Goal: Information Seeking & Learning: Find specific page/section

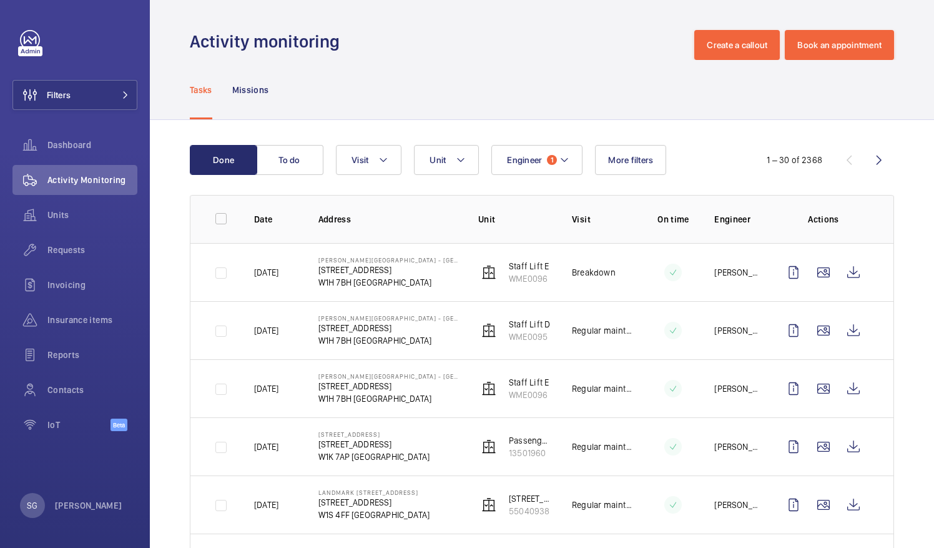
scroll to position [1412, 0]
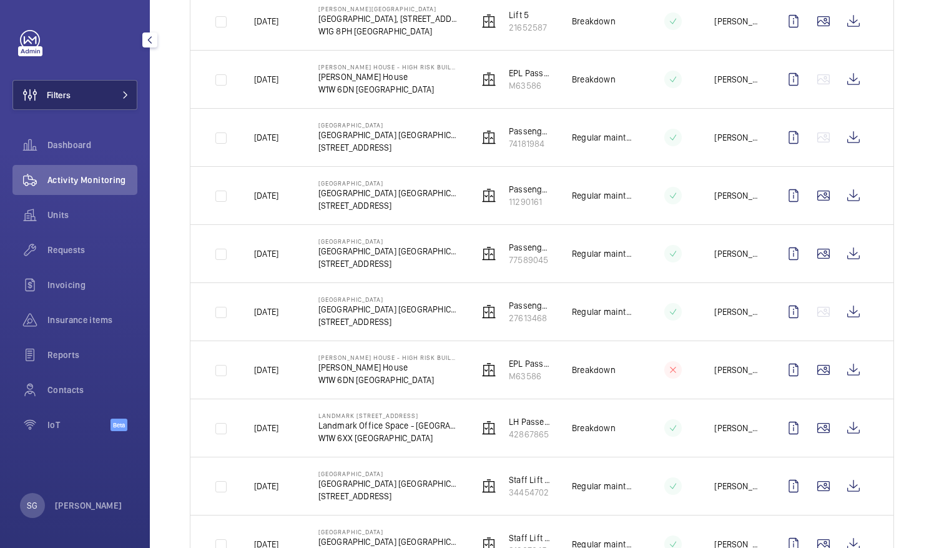
click at [113, 105] on button "Filters" at bounding box center [74, 95] width 125 height 30
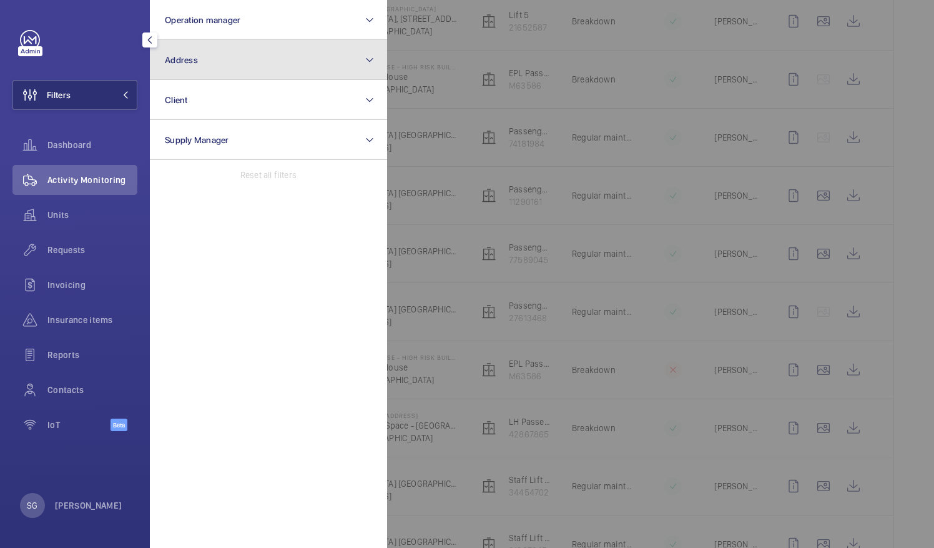
click at [252, 58] on button "Address" at bounding box center [268, 60] width 237 height 40
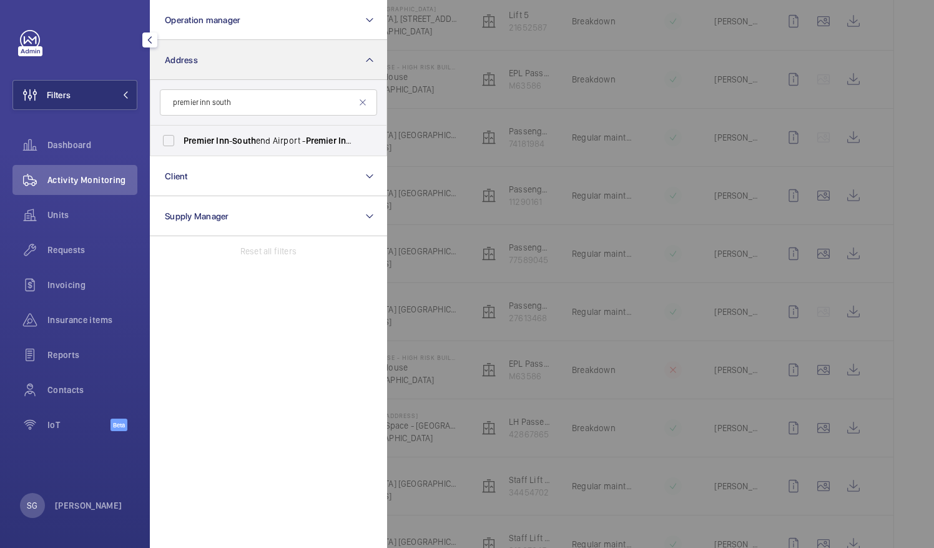
type input "premier inn south"
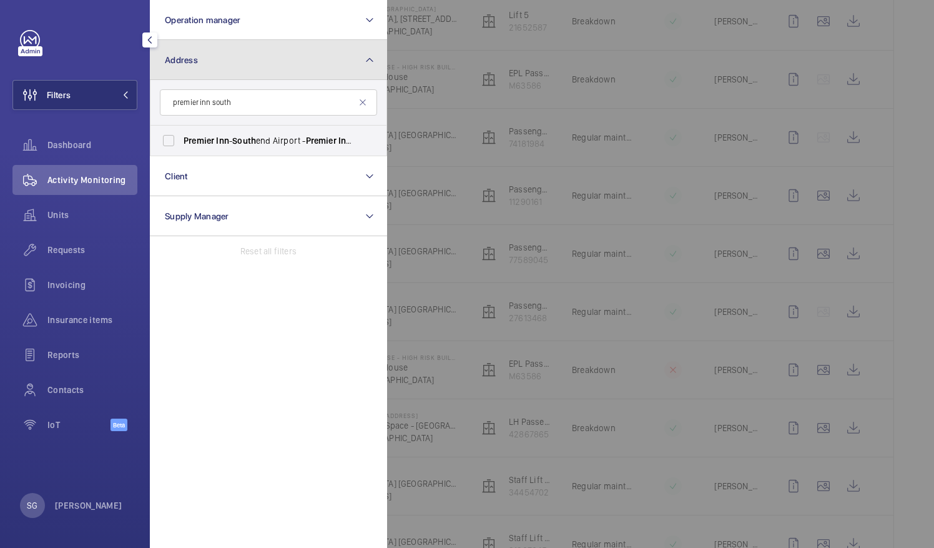
click at [252, 58] on button "Address" at bounding box center [268, 60] width 237 height 40
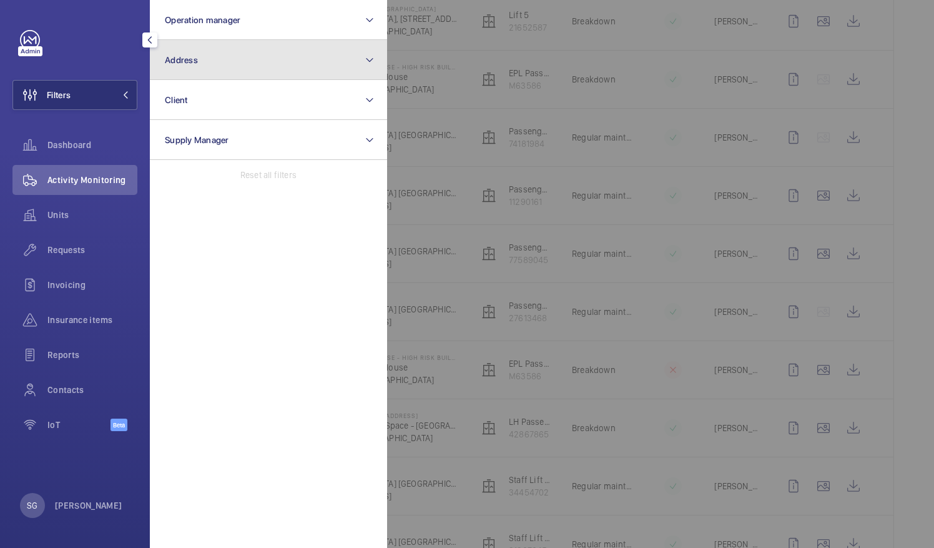
click at [252, 58] on button "Address" at bounding box center [268, 60] width 237 height 40
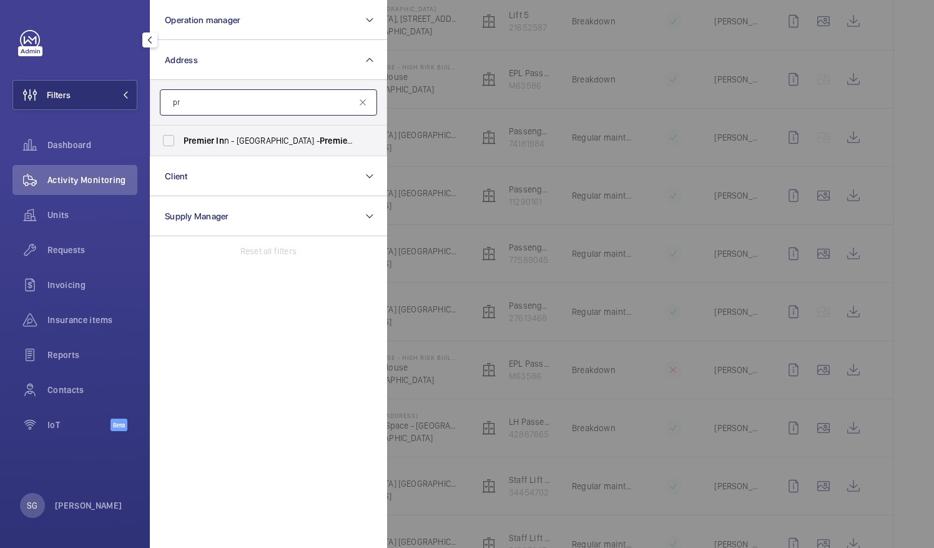
type input "p"
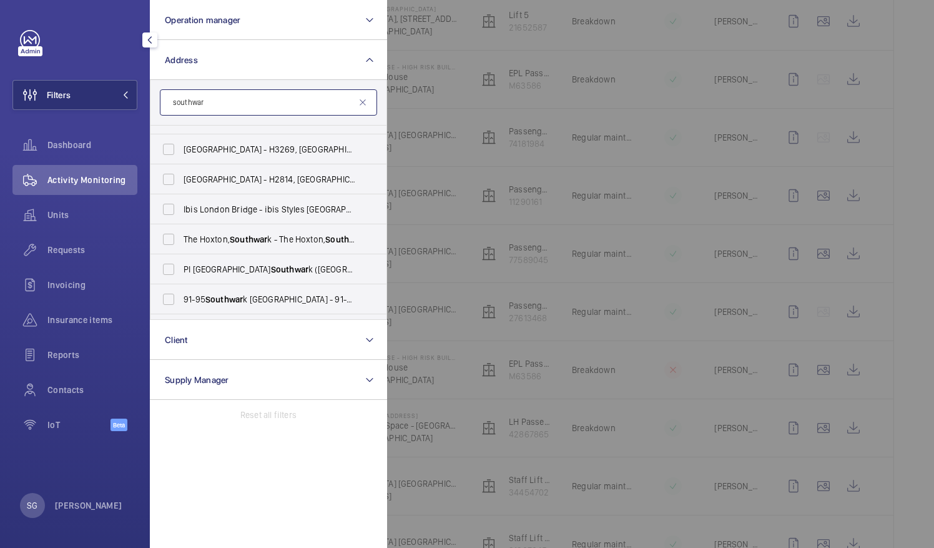
scroll to position [174, 0]
type input "southwar"
click at [271, 268] on span "Southwar" at bounding box center [289, 267] width 37 height 10
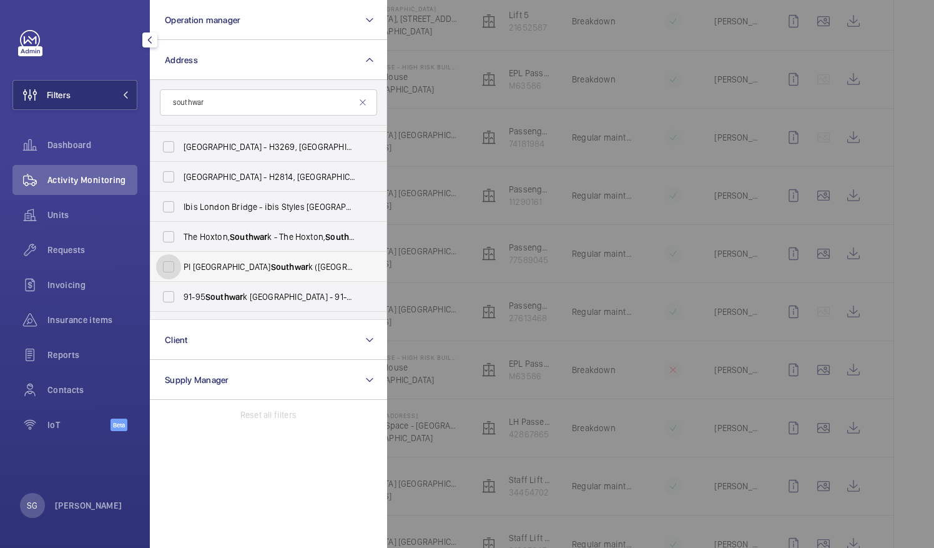
click at [181, 268] on input "PI [GEOGRAPHIC_DATA] k ([GEOGRAPHIC_DATA]) - [STREET_ADDRESS]" at bounding box center [168, 266] width 25 height 25
checkbox input "true"
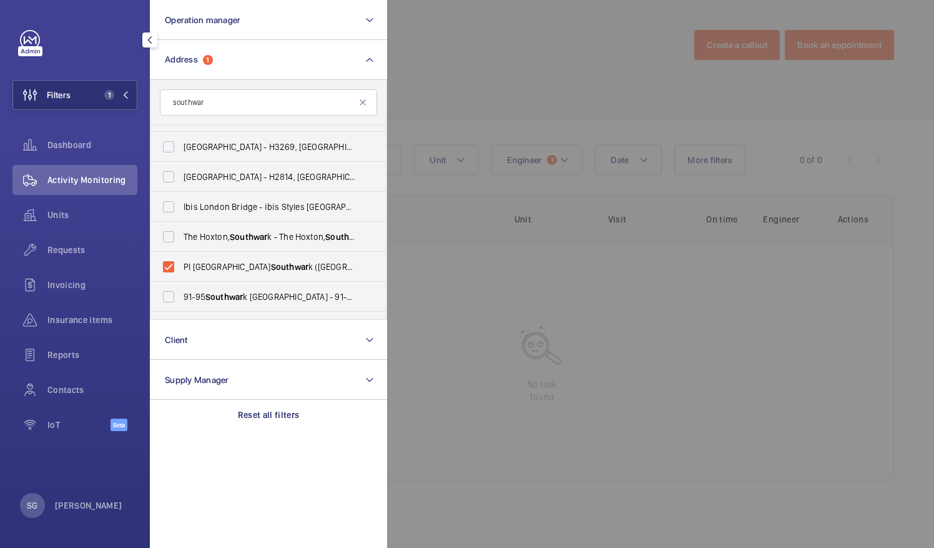
click at [606, 296] on div at bounding box center [854, 274] width 934 height 548
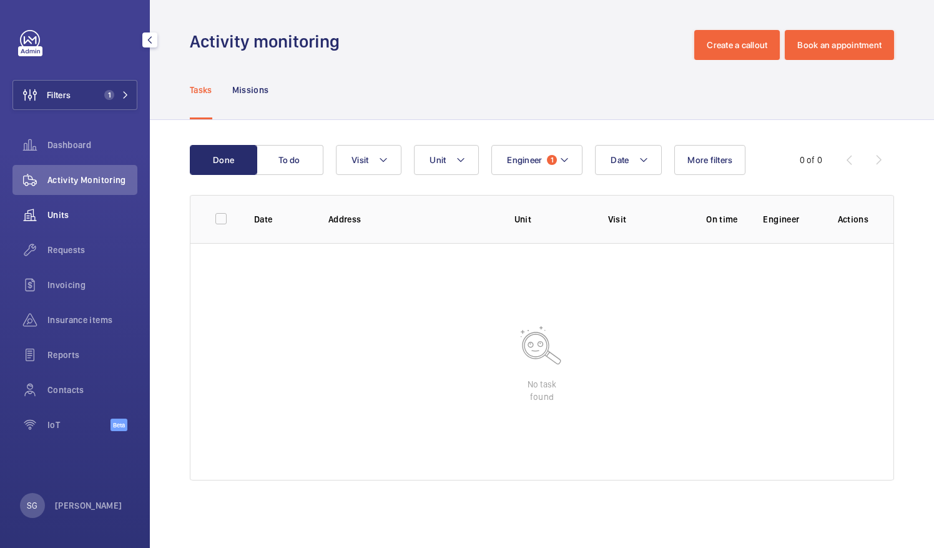
click at [94, 210] on span "Units" at bounding box center [92, 215] width 90 height 12
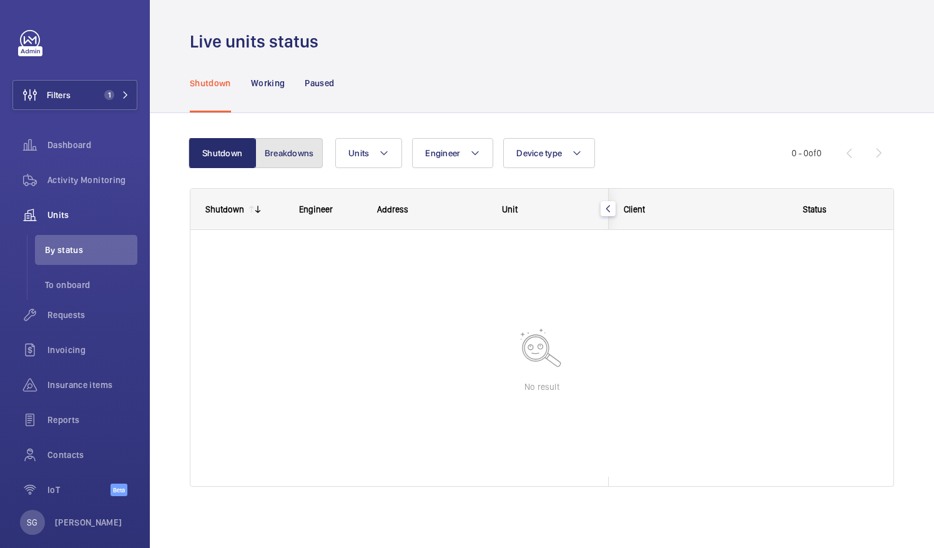
click at [283, 145] on button "Breakdowns" at bounding box center [288, 153] width 67 height 30
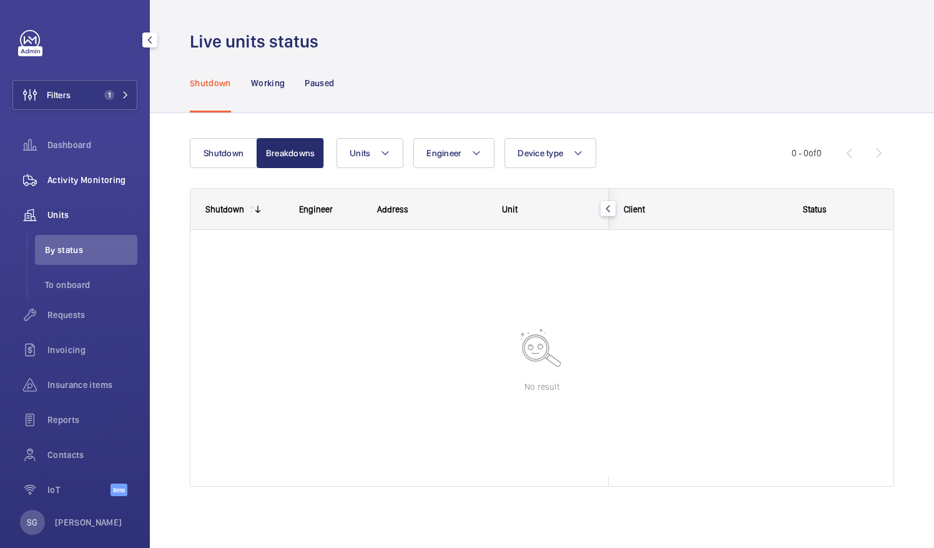
click at [102, 180] on span "Activity Monitoring" at bounding box center [92, 180] width 90 height 12
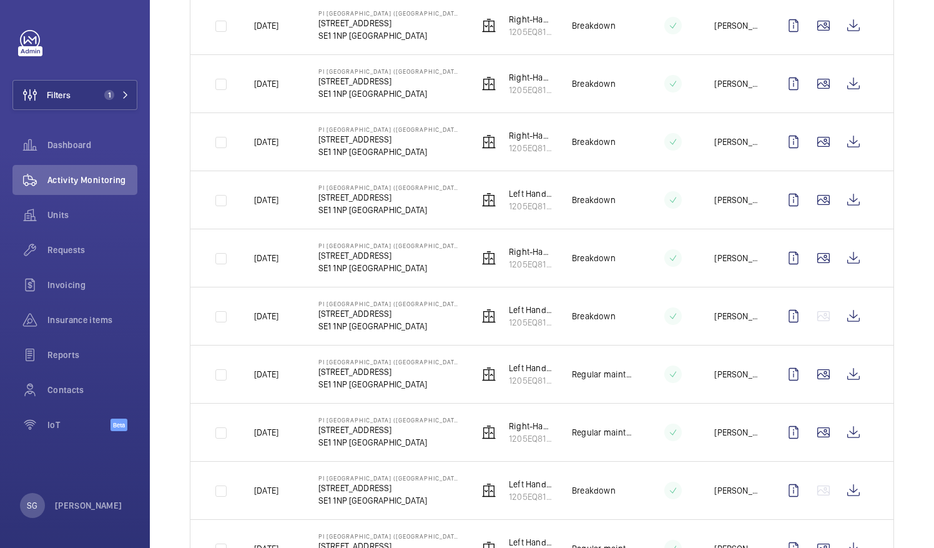
scroll to position [422, 0]
click at [403, 321] on p "SE1 1NP [GEOGRAPHIC_DATA]" at bounding box center [388, 324] width 140 height 12
